Goal: Find specific page/section: Find specific page/section

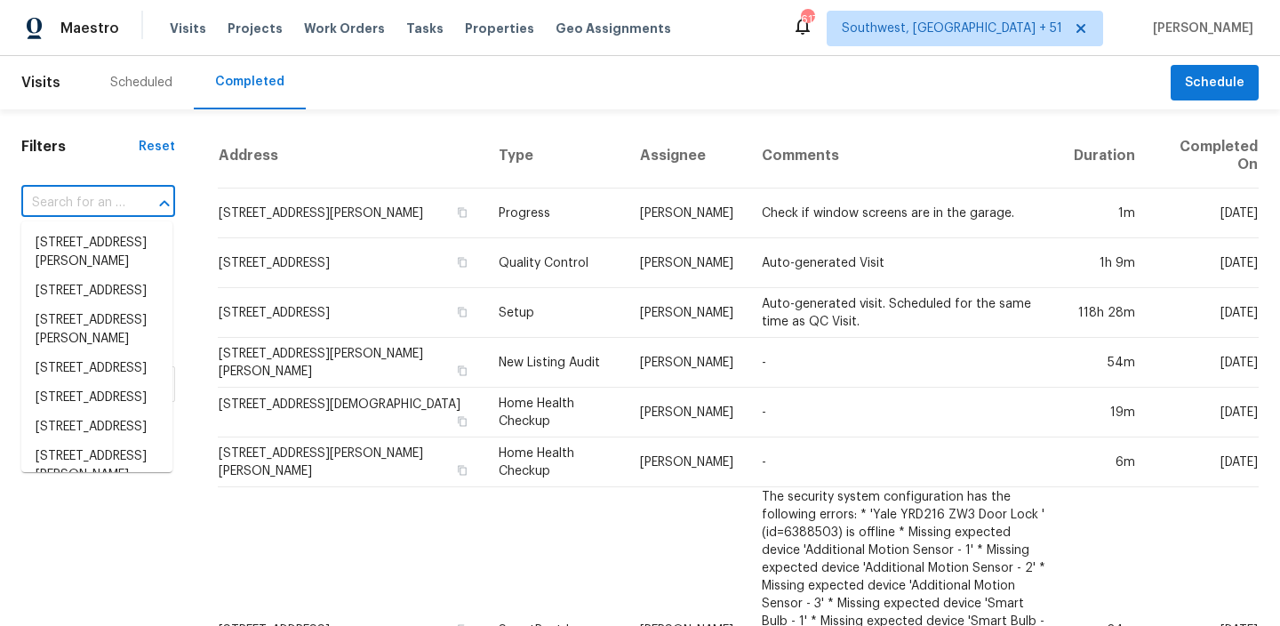
click at [88, 215] on input "text" at bounding box center [73, 203] width 104 height 28
type input "[STREET_ADDRESS][PERSON_NAME]"
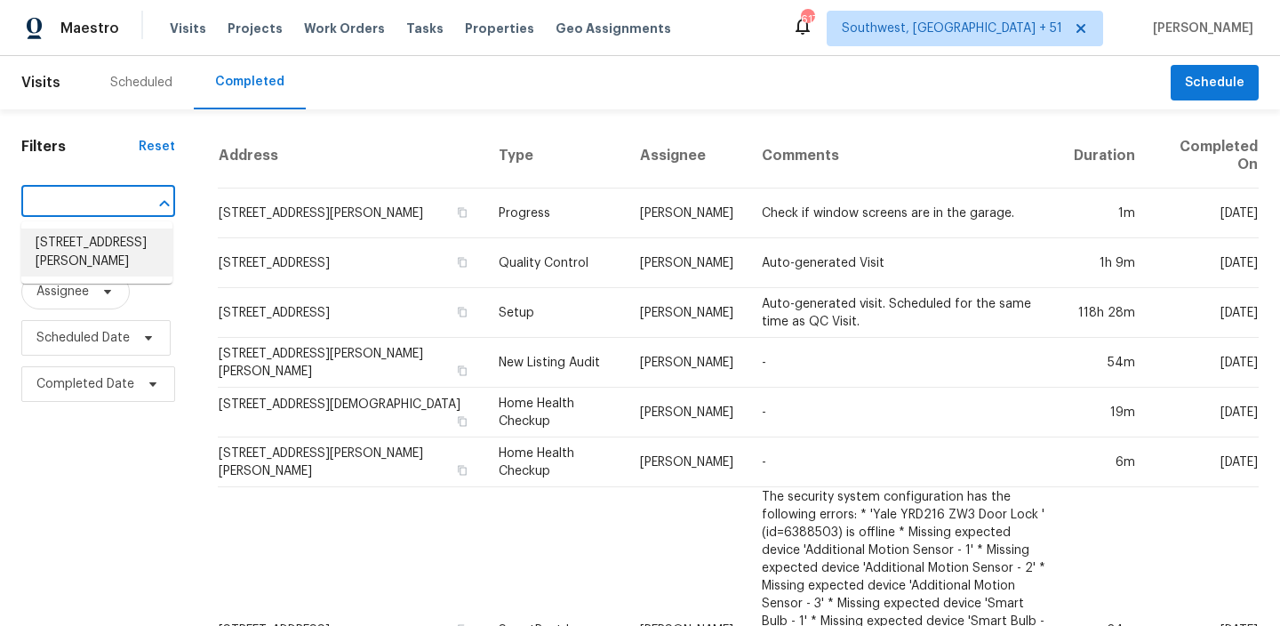
click at [80, 252] on li "[STREET_ADDRESS][PERSON_NAME]" at bounding box center [96, 252] width 151 height 48
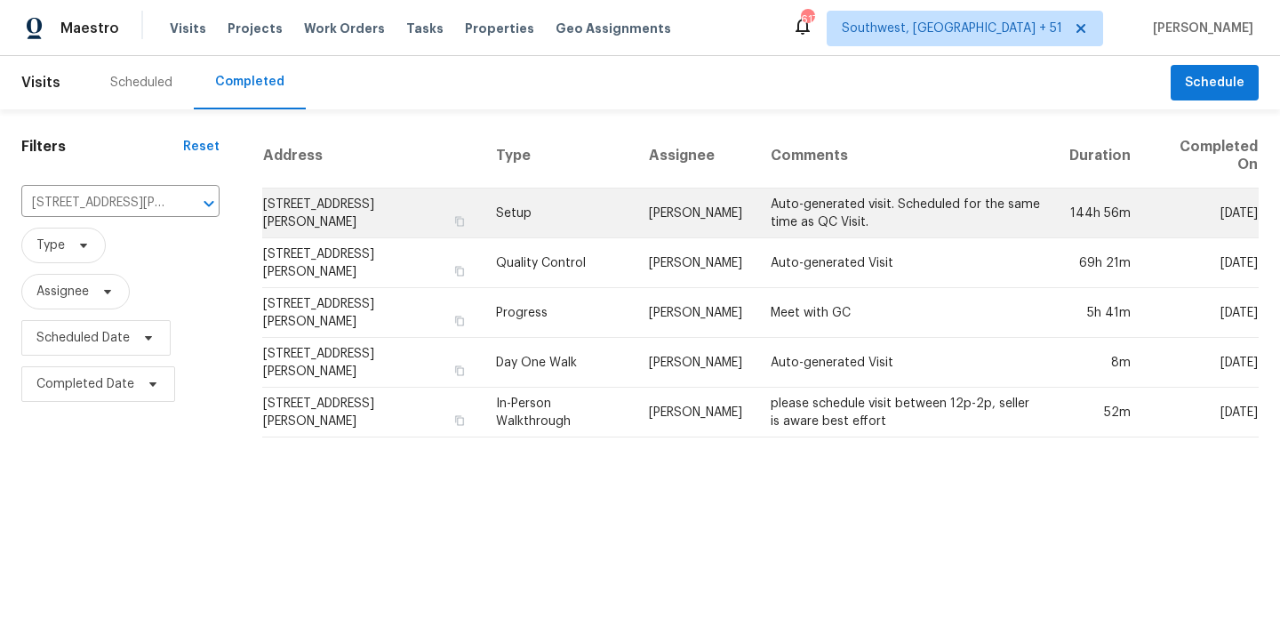
click at [581, 217] on td "Setup" at bounding box center [558, 213] width 153 height 50
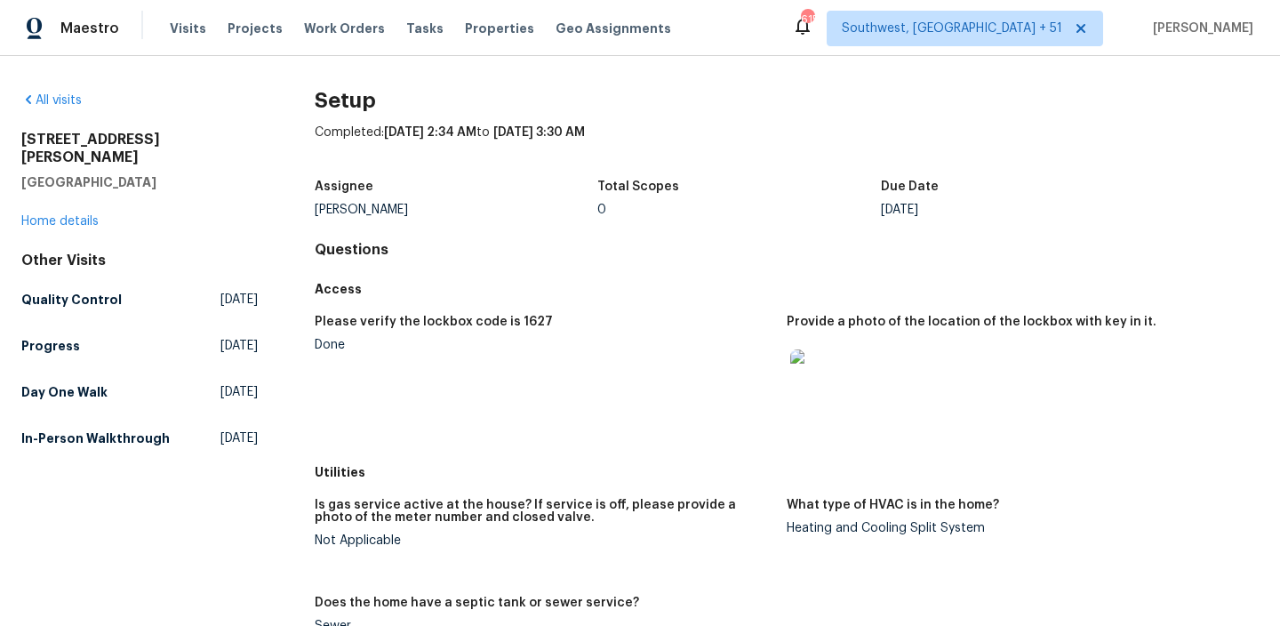
scroll to position [764, 0]
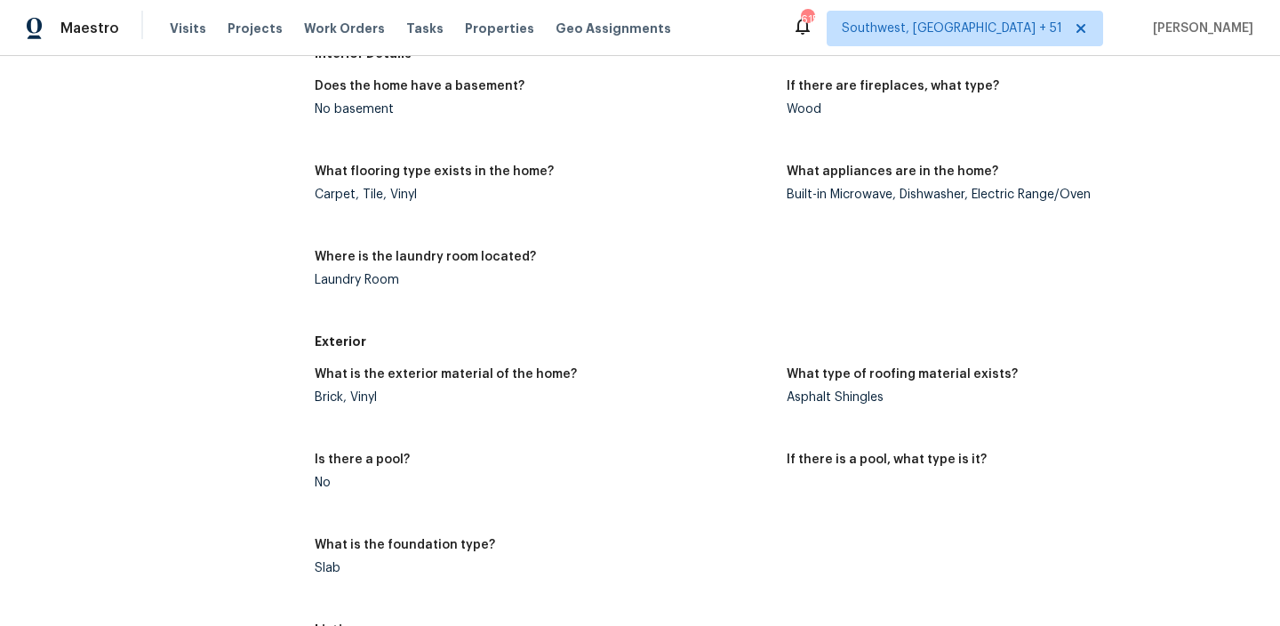
click at [369, 395] on div "Brick, Vinyl" at bounding box center [544, 397] width 458 height 12
click at [548, 384] on div "What is the exterior material of the home?" at bounding box center [544, 379] width 458 height 23
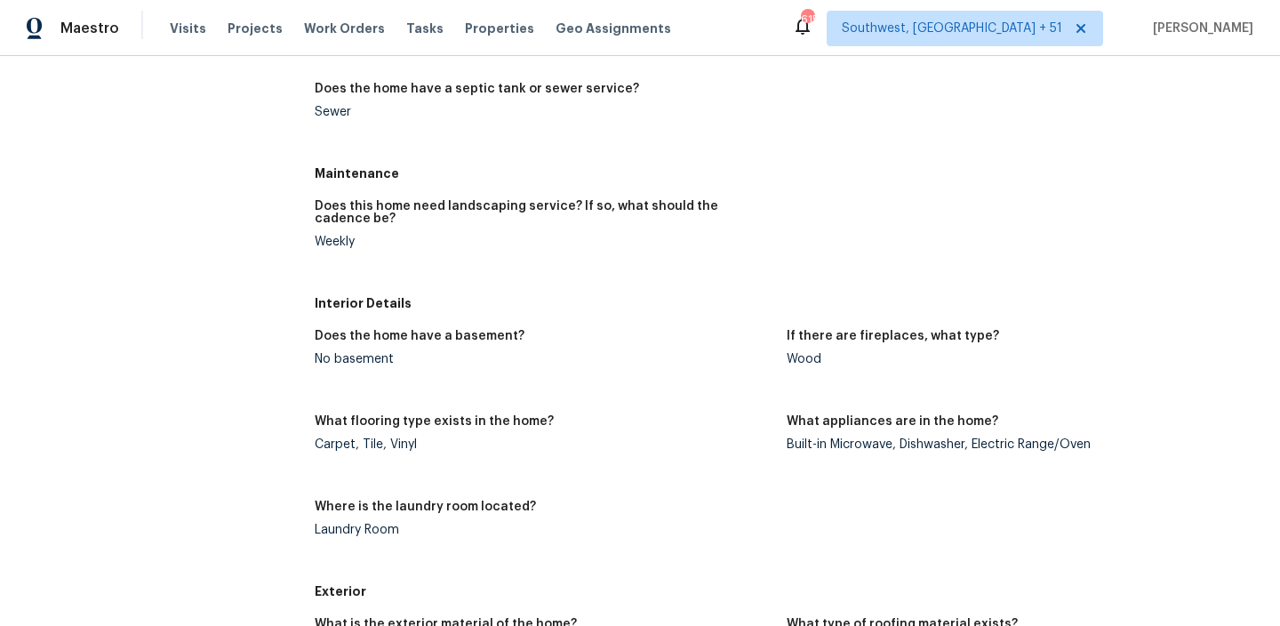
scroll to position [538, 0]
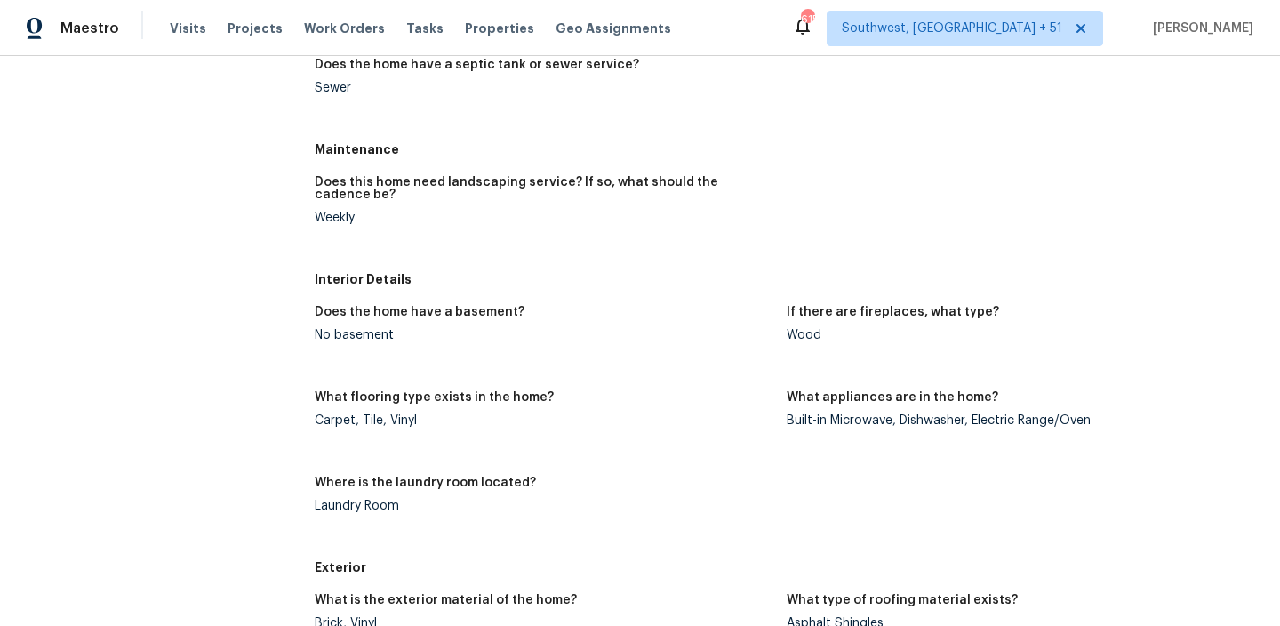
click at [432, 422] on div "Carpet, Tile, Vinyl" at bounding box center [544, 420] width 458 height 12
copy div "Carpet, Tile, Vinyl"
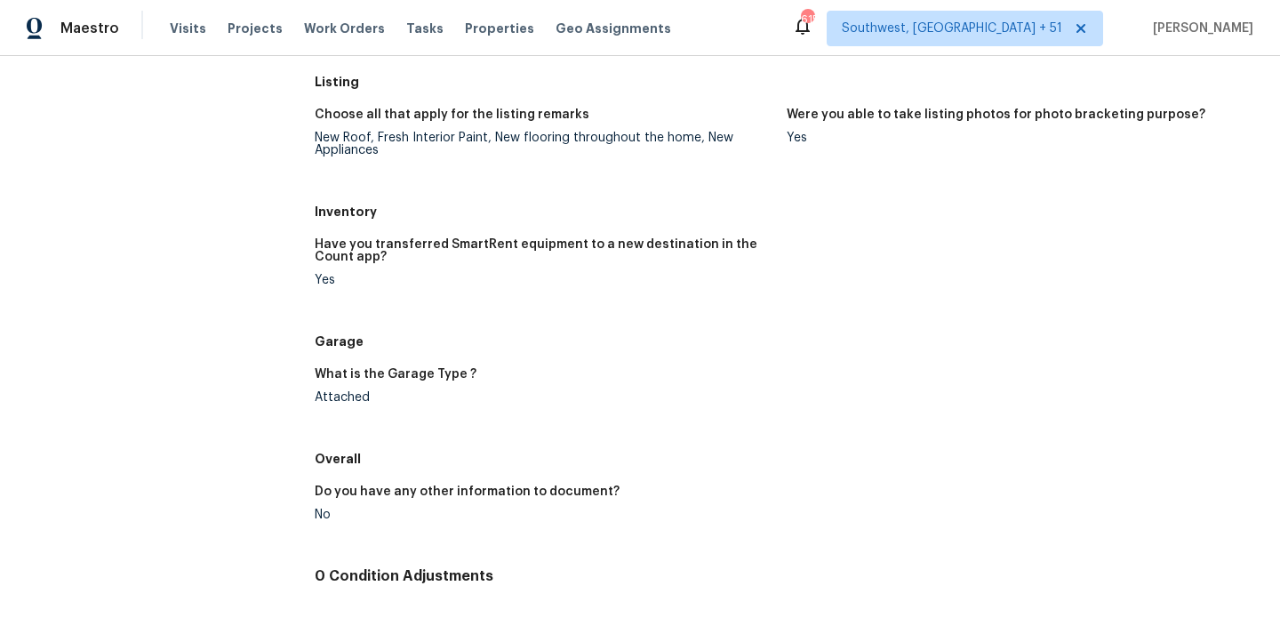
drag, startPoint x: 538, startPoint y: 44, endPoint x: 507, endPoint y: 3, distance: 51.4
click at [526, 26] on div "Visits Projects Work Orders Tasks Properties Geo Assignments" at bounding box center [431, 29] width 523 height 36
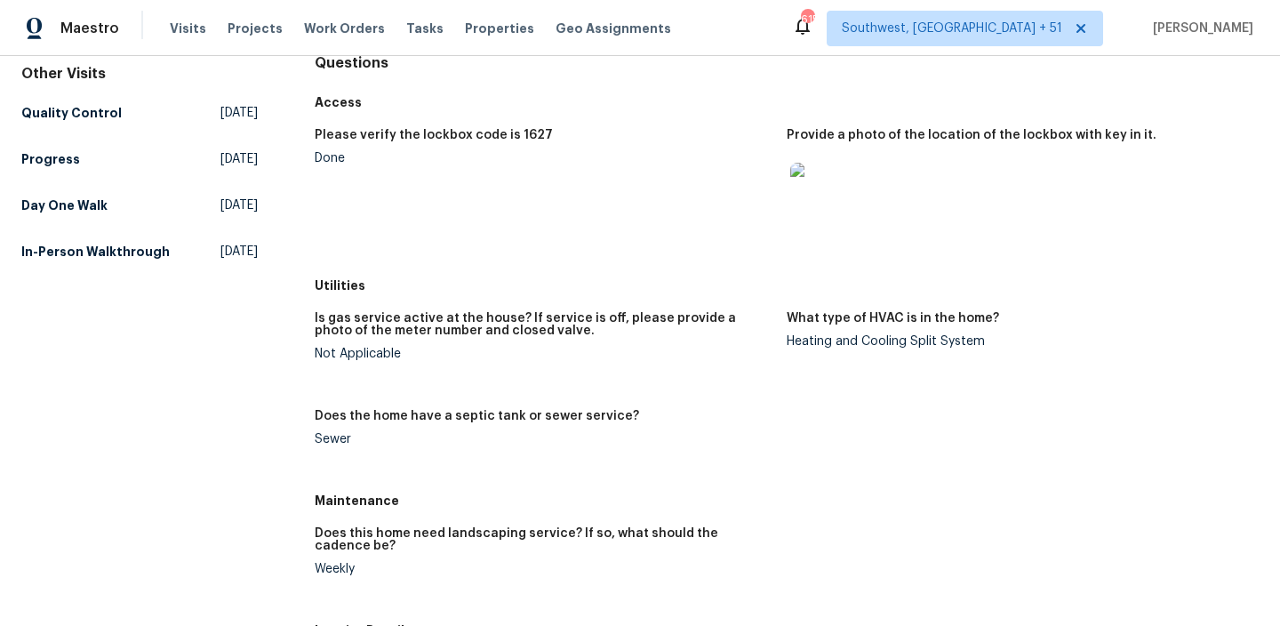
click at [901, 339] on div "Heating and Cooling Split System" at bounding box center [1016, 341] width 458 height 12
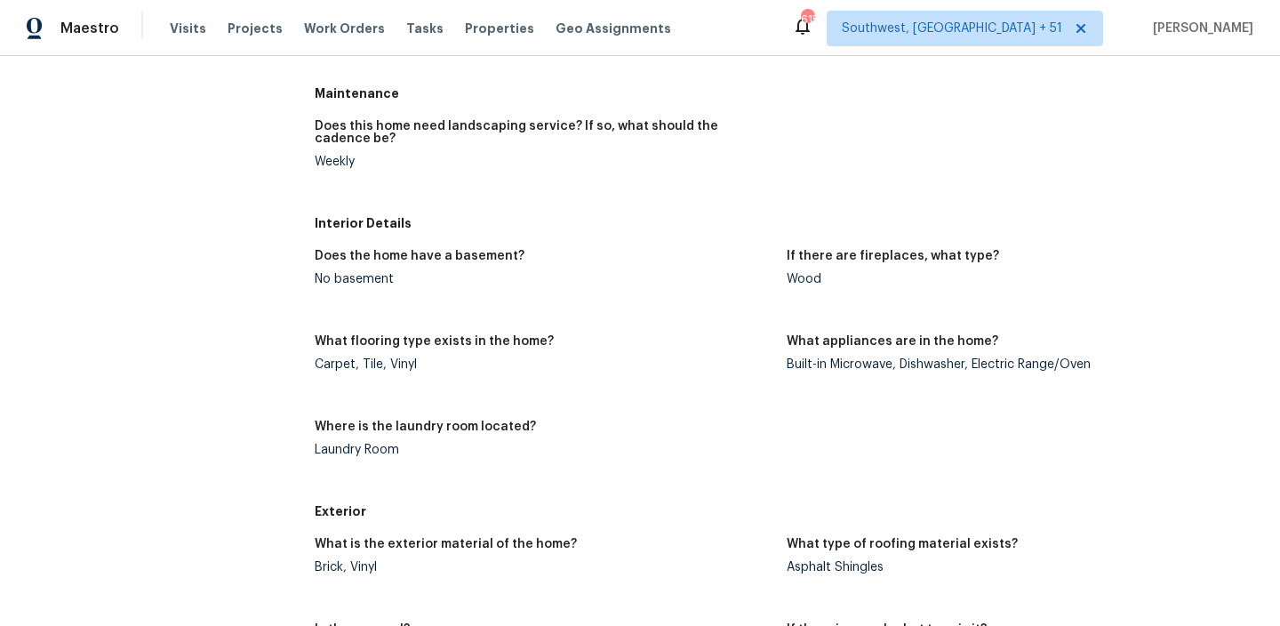
drag, startPoint x: 840, startPoint y: 362, endPoint x: 849, endPoint y: 361, distance: 8.9
click at [847, 362] on div "Built-in Microwave, Dishwasher, Electric Range/Oven" at bounding box center [1016, 364] width 458 height 12
drag, startPoint x: 801, startPoint y: 367, endPoint x: 872, endPoint y: 367, distance: 71.1
click at [818, 367] on div "Built-in Microwave, Dishwasher, Electric Range/Oven" at bounding box center [1016, 364] width 458 height 12
click at [871, 371] on figure "What appliances are in the home? Built-in Microwave, Dishwasher, Electric Range…" at bounding box center [1023, 367] width 472 height 64
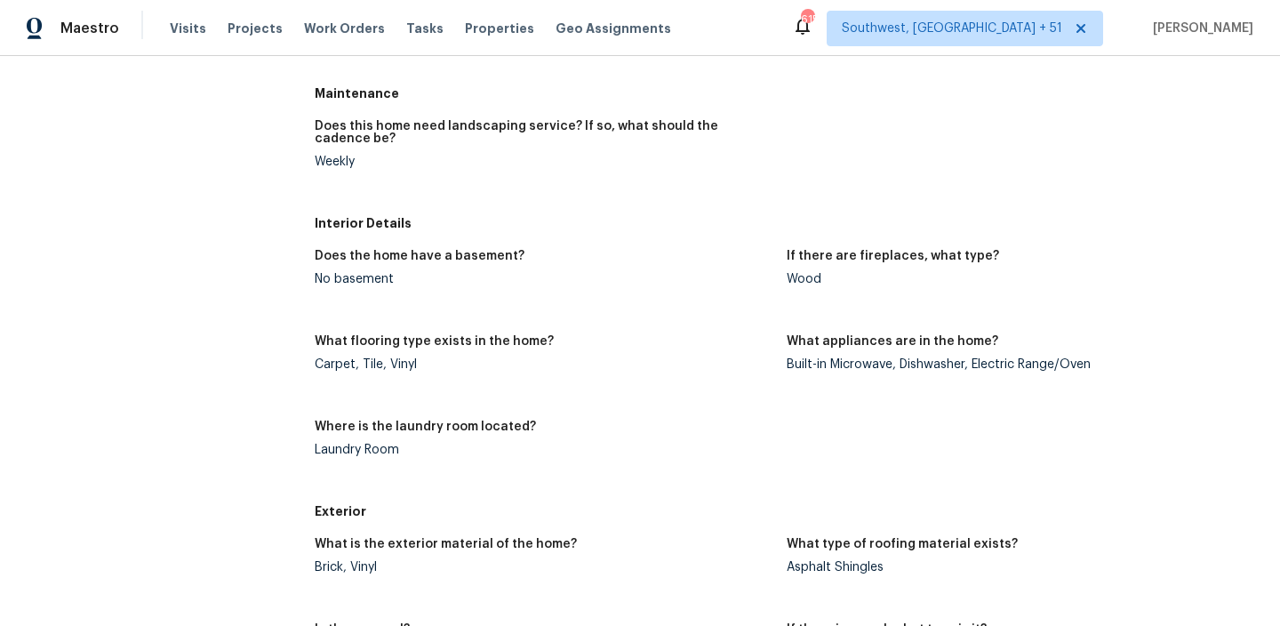
click at [871, 371] on figure "What appliances are in the home? Built-in Microwave, Dishwasher, Electric Range…" at bounding box center [1023, 367] width 472 height 64
click at [917, 366] on div "Built-in Microwave, Dishwasher, Electric Range/Oven" at bounding box center [1016, 364] width 458 height 12
click at [1018, 375] on figure "What appliances are in the home? Built-in Microwave, Dishwasher, Electric Range…" at bounding box center [1023, 367] width 472 height 64
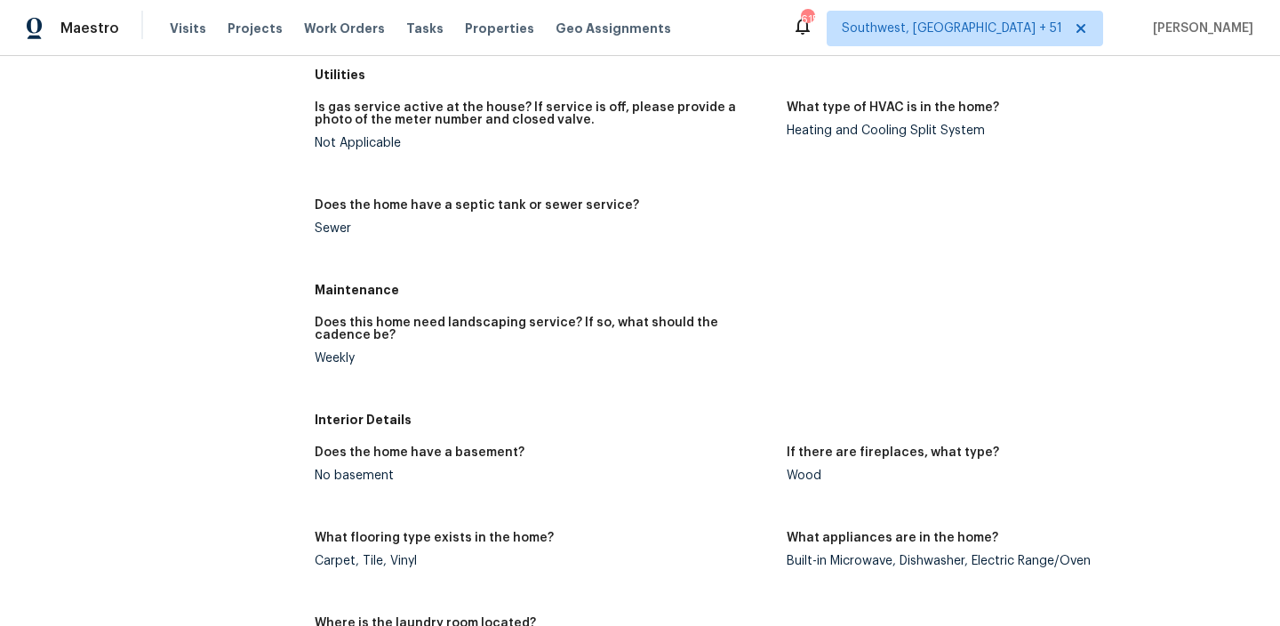
scroll to position [369, 0]
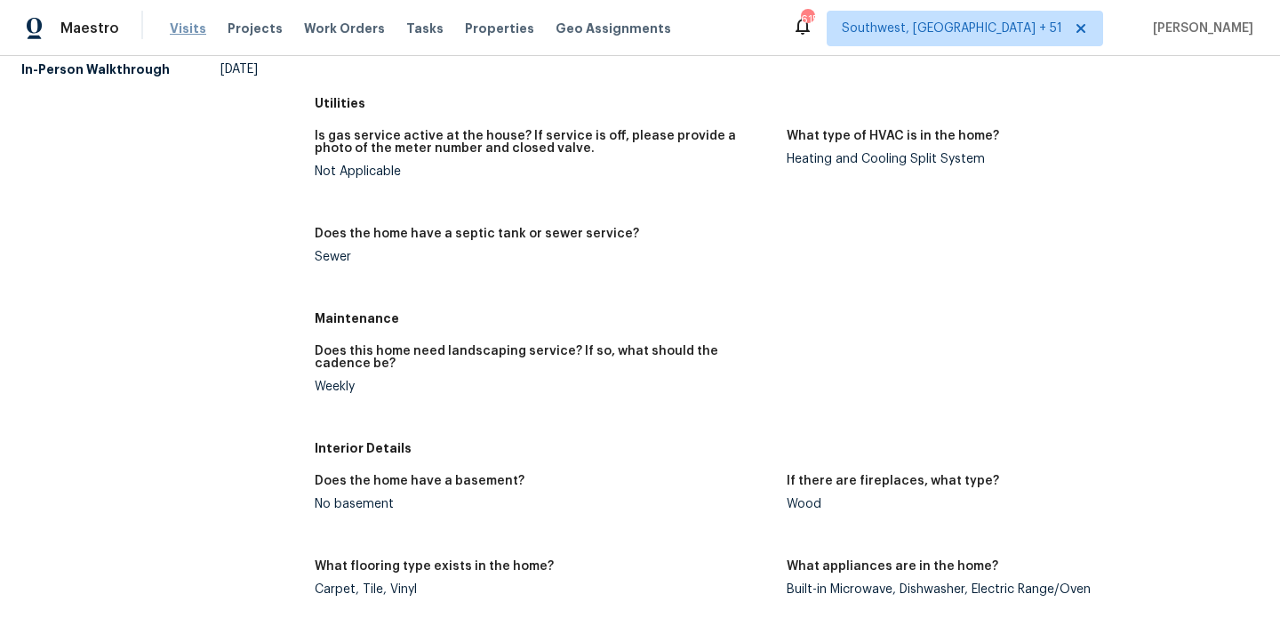
click at [188, 33] on span "Visits" at bounding box center [188, 29] width 36 height 18
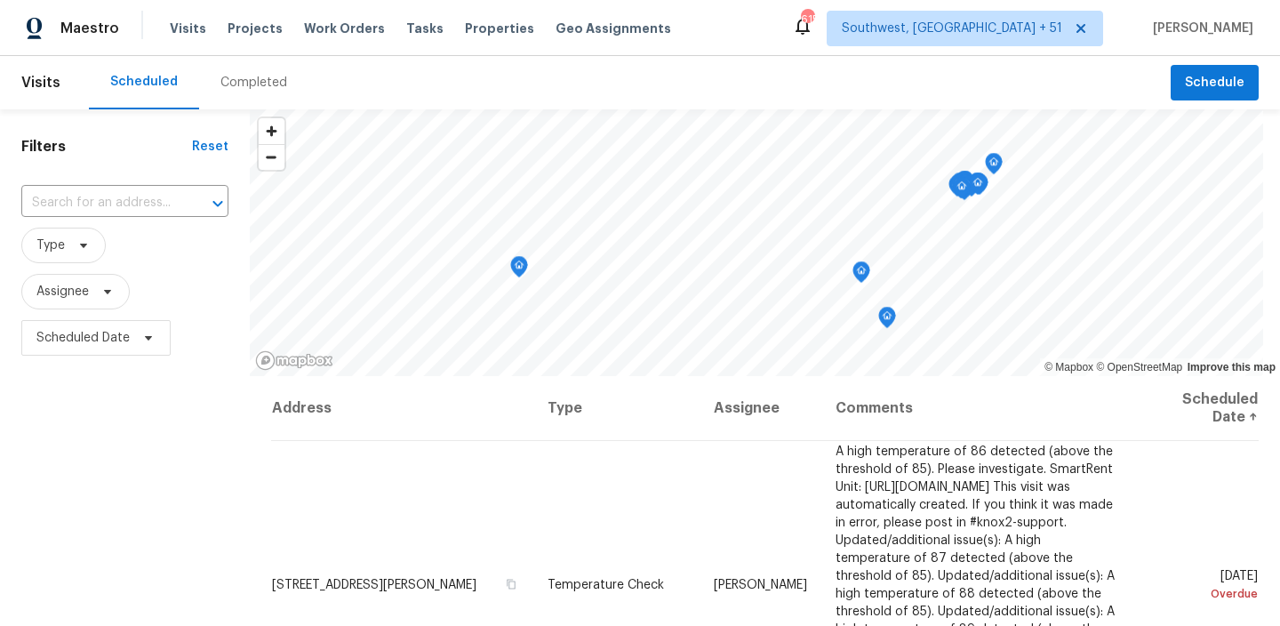
click at [29, 73] on span "Visits" at bounding box center [40, 82] width 39 height 39
click at [48, 88] on span "Visits" at bounding box center [40, 82] width 39 height 39
click at [177, 23] on span "Visits" at bounding box center [188, 29] width 36 height 18
click at [258, 101] on div "Completed" at bounding box center [253, 82] width 109 height 53
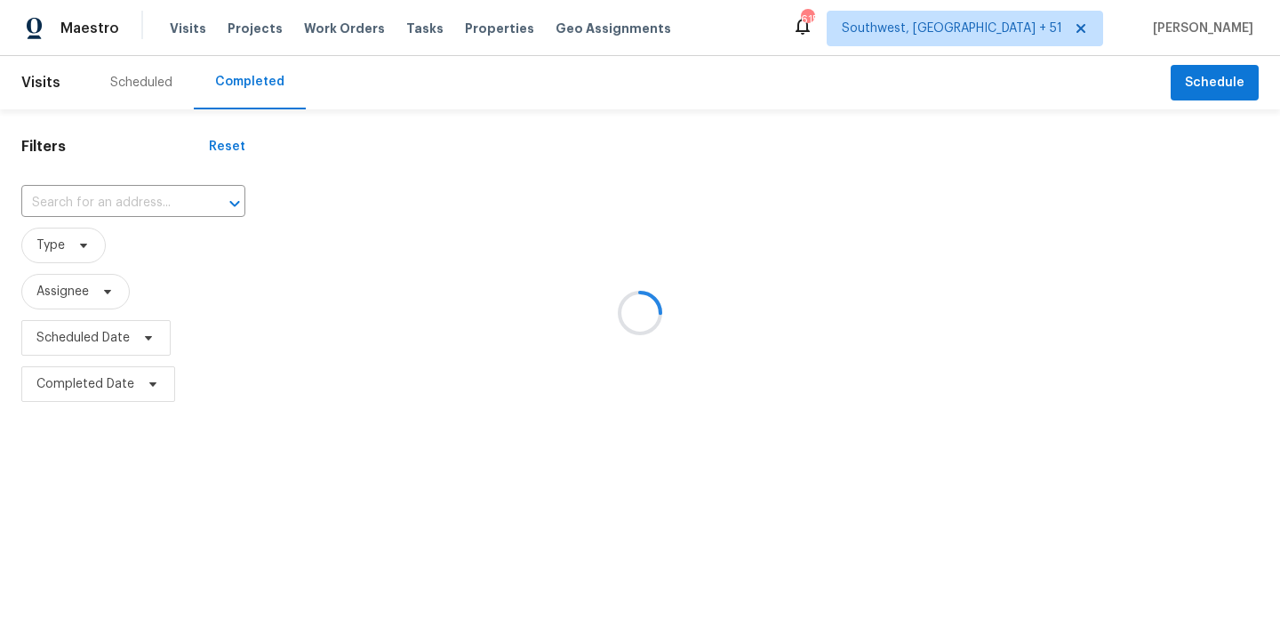
click at [131, 203] on div at bounding box center [640, 313] width 1280 height 626
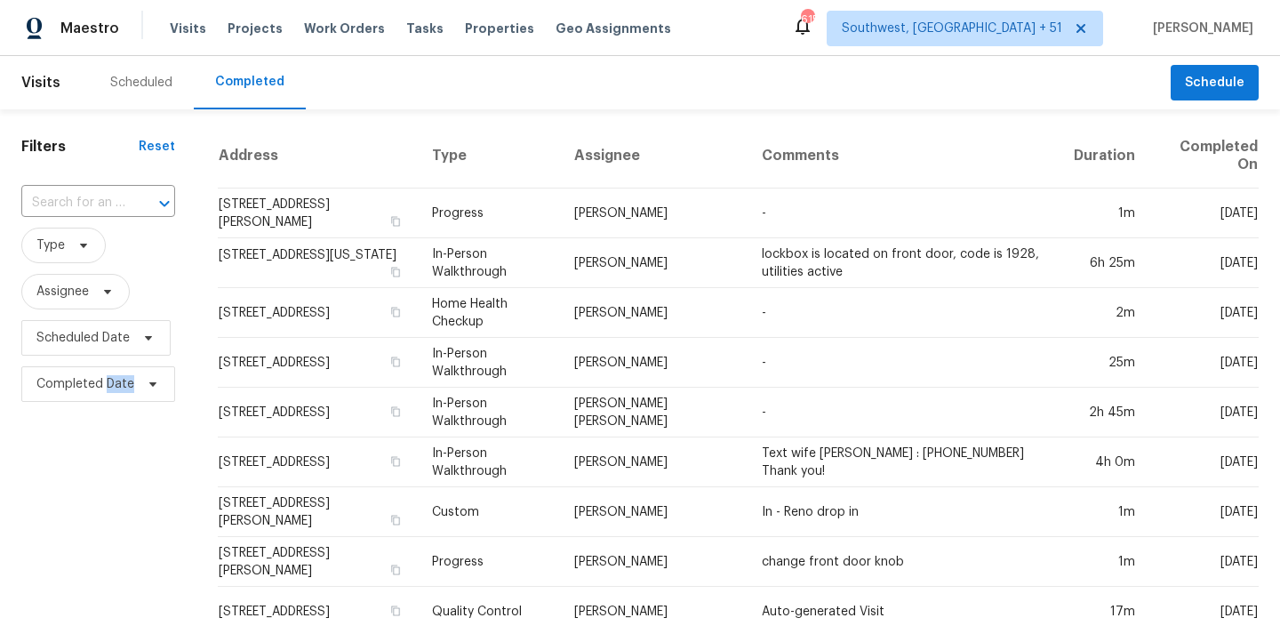
click at [131, 203] on div at bounding box center [152, 203] width 46 height 25
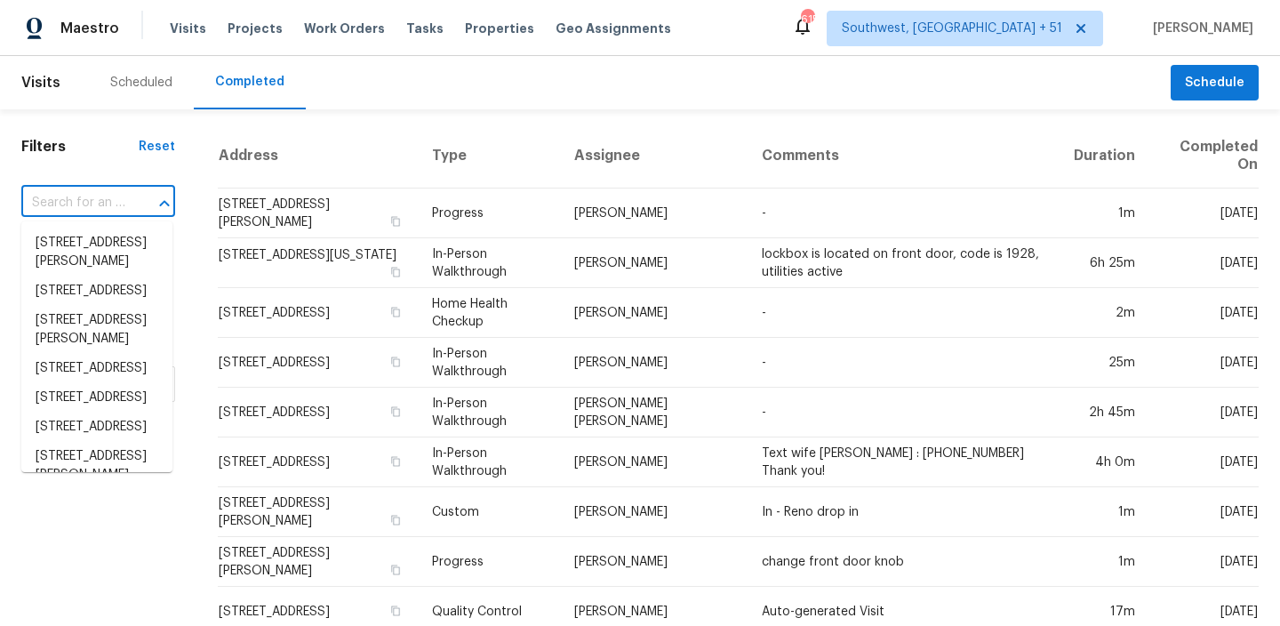
paste input "[STREET_ADDRESS][PERSON_NAME]"
type input "[STREET_ADDRESS][PERSON_NAME]"
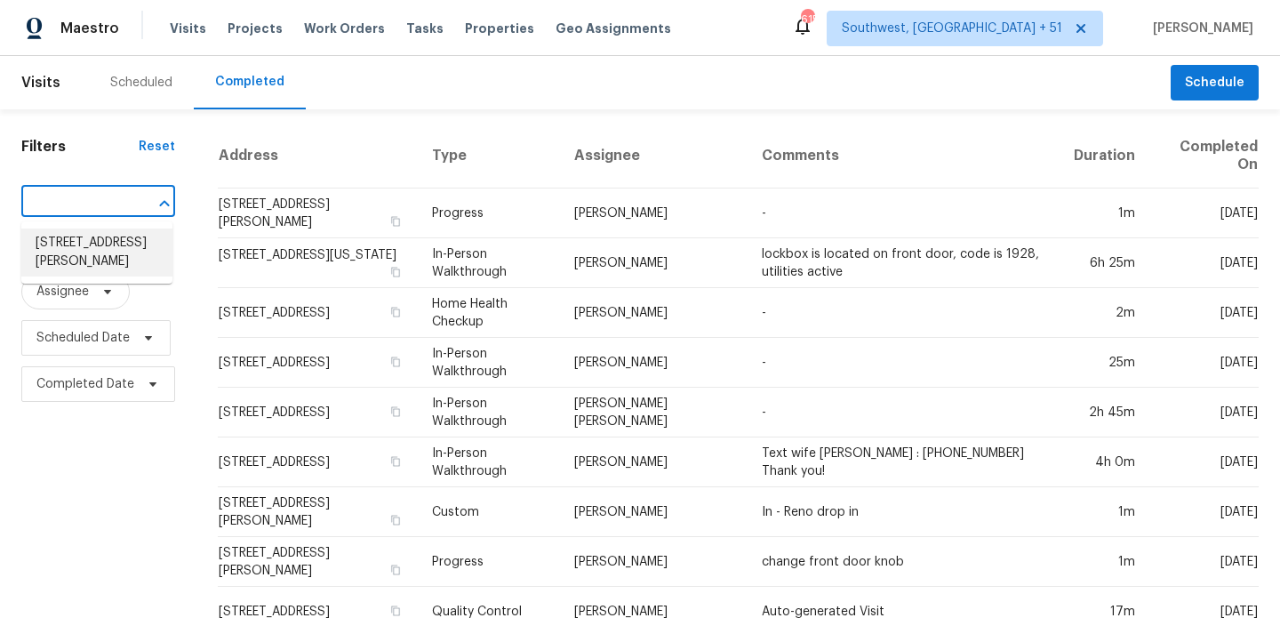
click at [84, 251] on li "[STREET_ADDRESS][PERSON_NAME]" at bounding box center [96, 252] width 151 height 48
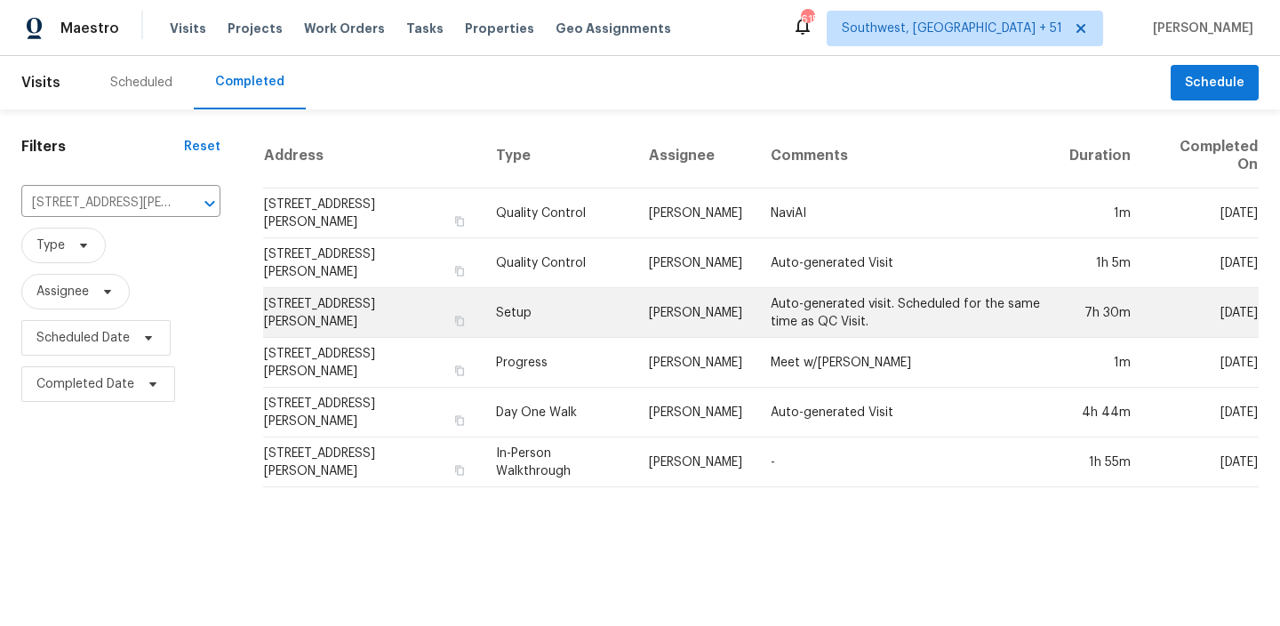
click at [578, 314] on td "Setup" at bounding box center [558, 313] width 153 height 50
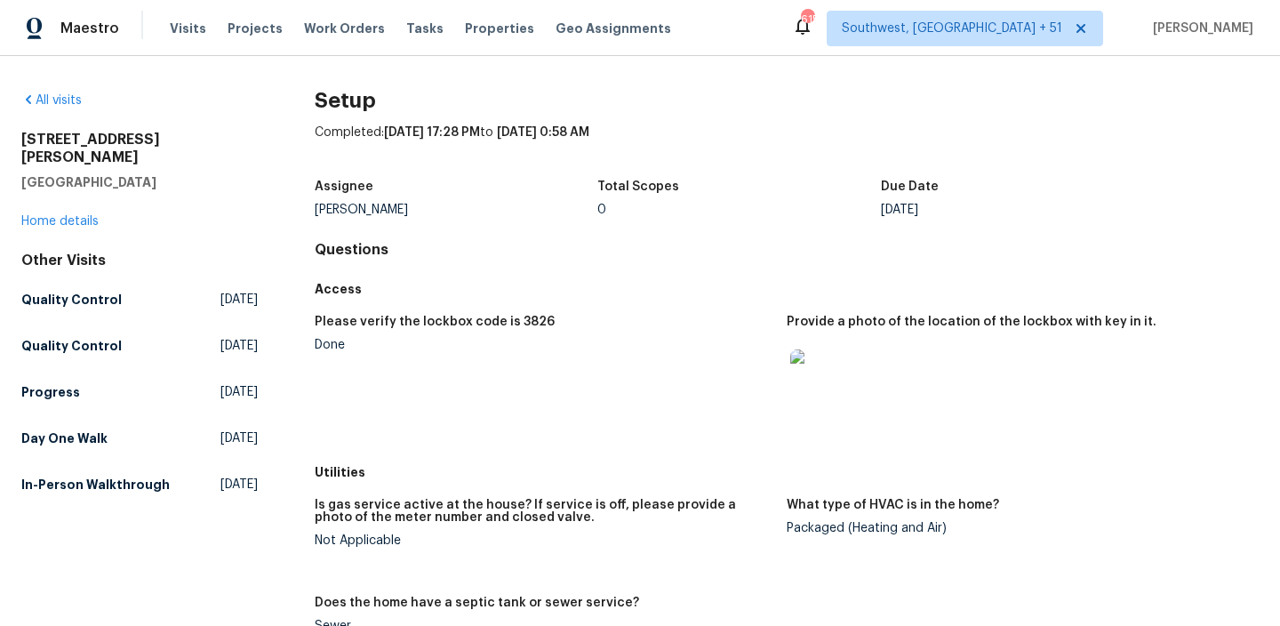
scroll to position [764, 0]
